Goal: Task Accomplishment & Management: Complete application form

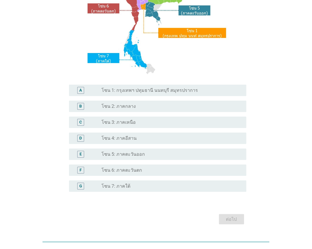
scroll to position [95, 0]
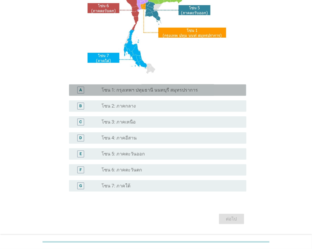
click at [138, 93] on label "โซน 1: กรุงเทพฯ ปทุมธานี นนทบุรี สมุทรปราการ" at bounding box center [150, 90] width 96 height 6
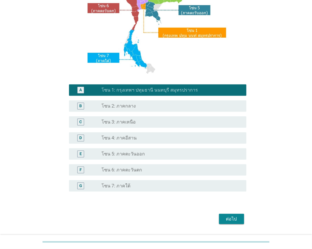
click at [229, 219] on div "ต่อไป" at bounding box center [232, 219] width 16 height 7
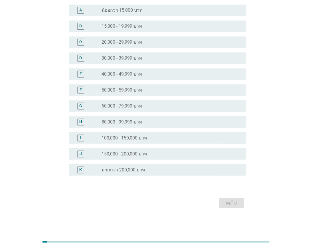
scroll to position [0, 0]
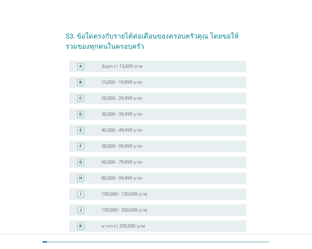
click at [125, 145] on label "50,000 - 59,999 บาท" at bounding box center [122, 146] width 40 height 6
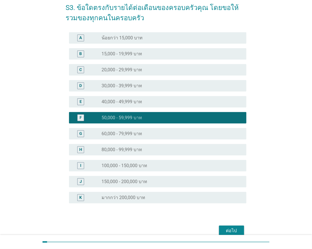
scroll to position [56, 0]
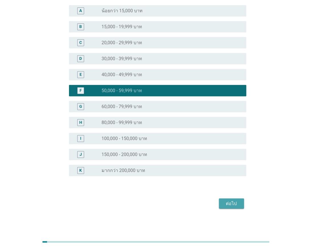
click at [226, 200] on div "ต่อไป" at bounding box center [232, 203] width 16 height 7
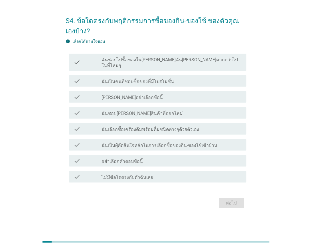
scroll to position [0, 0]
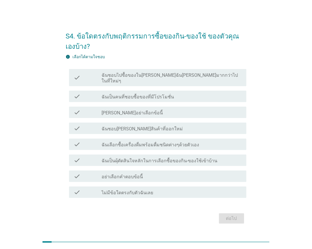
click at [135, 77] on label "ฉันชอบไปซื้อของใน[PERSON_NAME]ฉัน[PERSON_NAME]มากกว่าไปในที่ใหม่ๆ" at bounding box center [172, 77] width 140 height 11
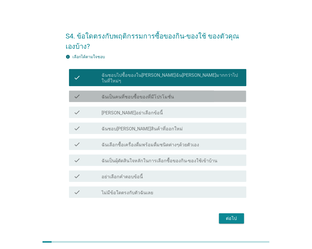
click at [136, 91] on div "check check_box_outline_blank ฉันเป็นคนที่ชอบซื้อของที่มีโปรโมชั่น" at bounding box center [157, 96] width 177 height 11
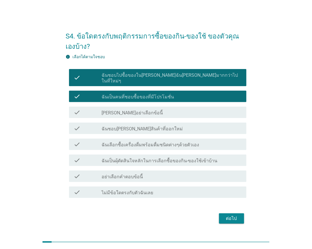
click at [137, 110] on label "[PERSON_NAME]อย่าเลือกข้อนี้" at bounding box center [132, 113] width 61 height 6
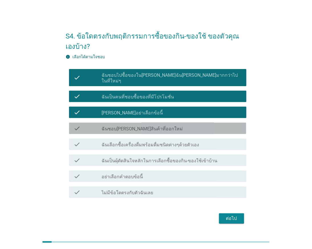
click at [137, 125] on div "check_box_outline_blank ฉันชอบ[PERSON_NAME]สินค้าที่ออกใหม่" at bounding box center [172, 128] width 140 height 7
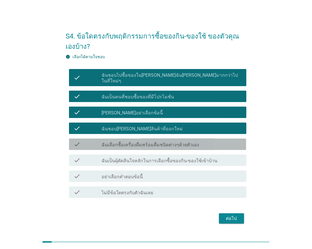
click at [137, 142] on label "ฉันเลือกซื้อเครื่องดื่มพร้อมดื่มชนิดต่างๆด้วยตัวเอง" at bounding box center [151, 145] width 98 height 6
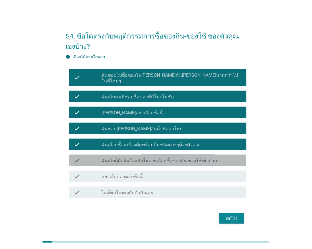
drag, startPoint x: 132, startPoint y: 155, endPoint x: 130, endPoint y: 166, distance: 10.4
click at [131, 158] on label "ฉันเป็นผุ้ตัดสินใจหลักในการเลือกซื้อของกิน-ของใช้เข้าบ้าน" at bounding box center [160, 161] width 116 height 6
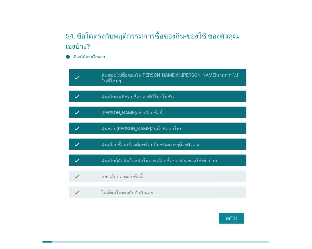
drag, startPoint x: 130, startPoint y: 166, endPoint x: 129, endPoint y: 174, distance: 8.4
click at [130, 168] on div "check check_box_outline_blank อย่าเลือกคำตอบข้อนี้" at bounding box center [156, 176] width 181 height 16
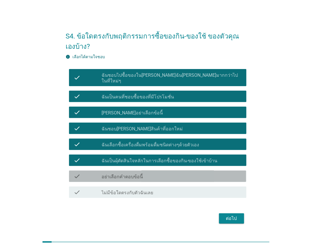
click at [129, 175] on label "อย่าเลือกคำตอบข้อนี้" at bounding box center [122, 177] width 41 height 6
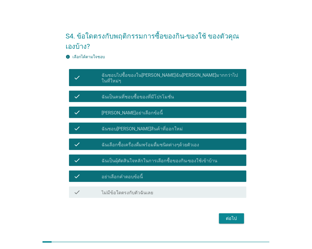
click at [144, 174] on div "check_box อย่าเลือกคำตอบข้อนี้" at bounding box center [172, 176] width 140 height 7
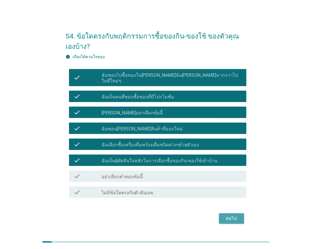
click at [224, 215] on div "ต่อไป" at bounding box center [232, 218] width 16 height 7
